Goal: Information Seeking & Learning: Compare options

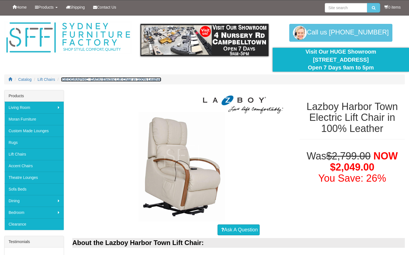
click at [97, 80] on span "[GEOGRAPHIC_DATA] Electric Lift Chair in 100% Leather" at bounding box center [111, 79] width 100 height 4
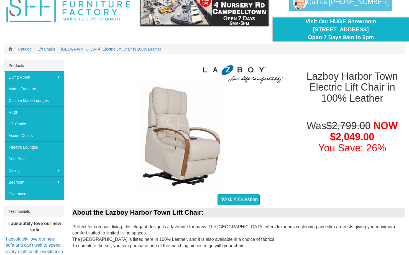
scroll to position [21, 0]
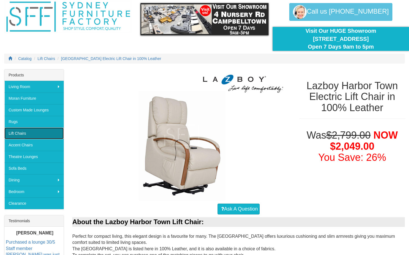
click at [36, 132] on link "Lift Chairs" at bounding box center [33, 133] width 59 height 12
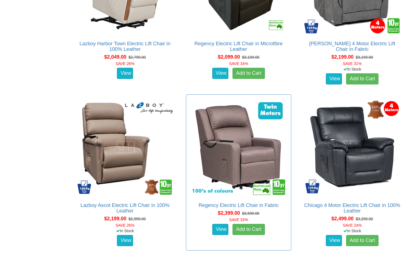
scroll to position [804, 0]
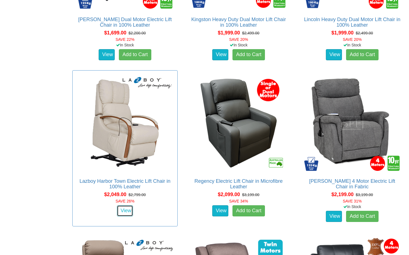
click at [123, 212] on link "View" at bounding box center [125, 210] width 16 height 11
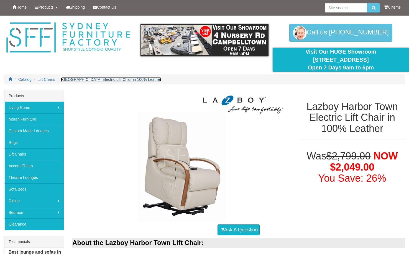
click at [144, 80] on span "[GEOGRAPHIC_DATA] Electric Lift Chair in 100% Leather" at bounding box center [111, 79] width 100 height 4
